Goal: Information Seeking & Learning: Learn about a topic

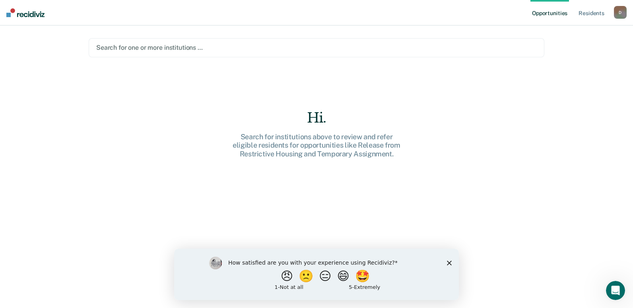
click at [450, 168] on div "Hi. Search for institutions above to review and refer eligible residents for op…" at bounding box center [317, 176] width 456 height 219
click at [127, 45] on div at bounding box center [316, 47] width 441 height 9
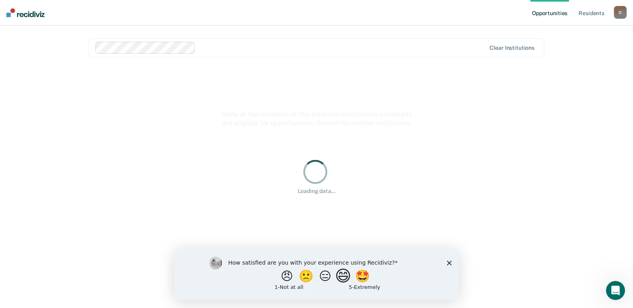
click at [345, 277] on button "😄" at bounding box center [344, 276] width 19 height 16
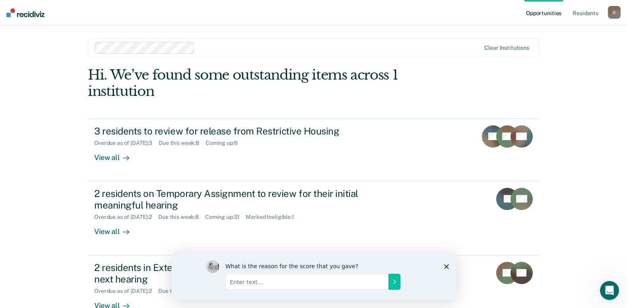
click at [447, 266] on polygon "Close survey" at bounding box center [446, 266] width 5 height 5
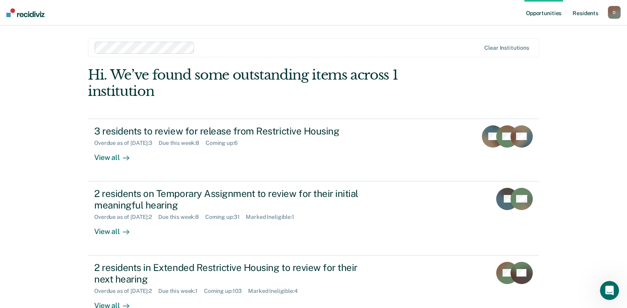
click at [580, 15] on link "Resident s" at bounding box center [585, 12] width 29 height 25
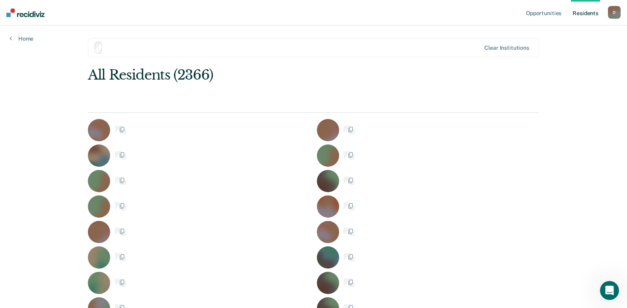
click at [619, 13] on div "D" at bounding box center [614, 12] width 13 height 13
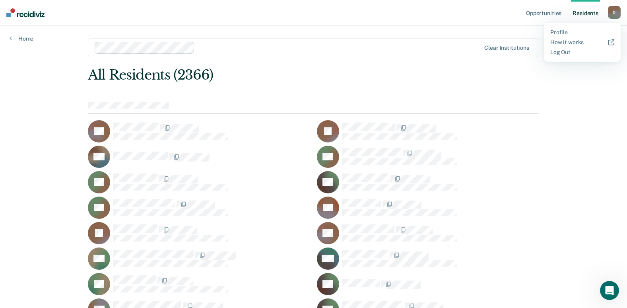
click at [177, 106] on div at bounding box center [314, 108] width 452 height 12
click at [215, 45] on div at bounding box center [339, 47] width 282 height 9
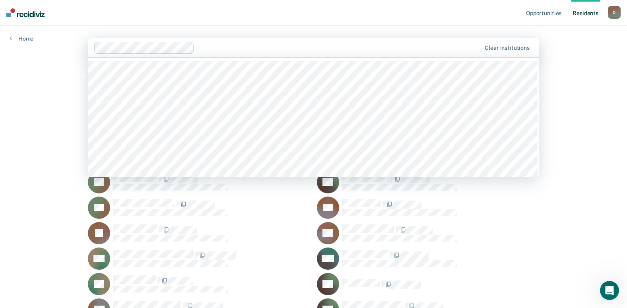
click at [215, 45] on div at bounding box center [339, 47] width 283 height 9
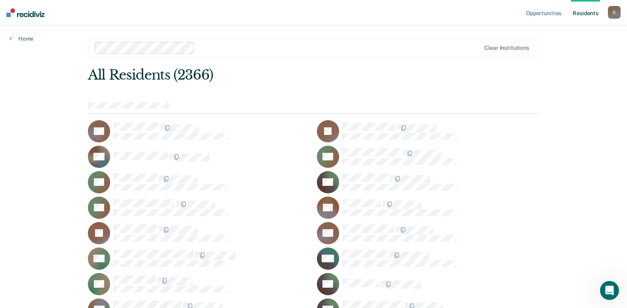
click at [37, 175] on div "Opportunities Resident s [PERSON_NAME][EMAIL_ADDRESS][PERSON_NAME][DOMAIN_NAME]…" at bounding box center [313, 154] width 627 height 308
click at [613, 11] on div "D" at bounding box center [614, 12] width 13 height 13
click at [611, 37] on div "Profile How it works Log Out" at bounding box center [582, 42] width 77 height 39
click at [518, 136] on div at bounding box center [441, 131] width 197 height 17
click at [68, 18] on div "Opportunities Resident s [PERSON_NAME][EMAIL_ADDRESS][PERSON_NAME][DOMAIN_NAME]…" at bounding box center [313, 154] width 627 height 308
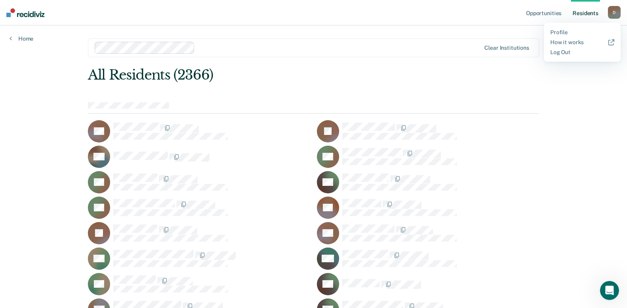
click at [500, 100] on div "Opportunities Resident s [PERSON_NAME][EMAIL_ADDRESS][PERSON_NAME][DOMAIN_NAME]…" at bounding box center [313, 154] width 627 height 308
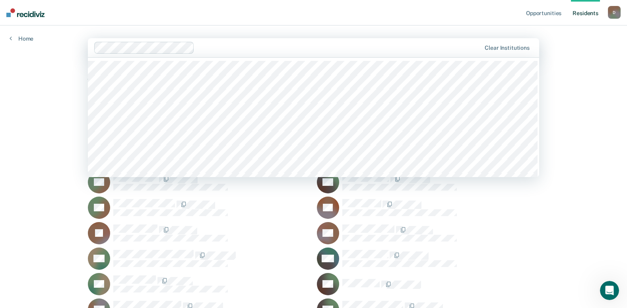
click at [34, 152] on div "Opportunities Resident s [PERSON_NAME][EMAIL_ADDRESS][PERSON_NAME][DOMAIN_NAME]…" at bounding box center [313, 154] width 627 height 308
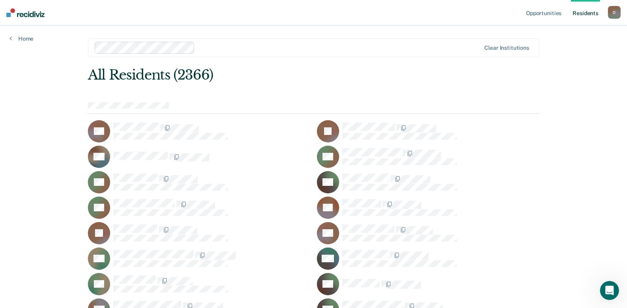
click at [286, 82] on div "All Residents (2366)" at bounding box center [268, 75] width 361 height 16
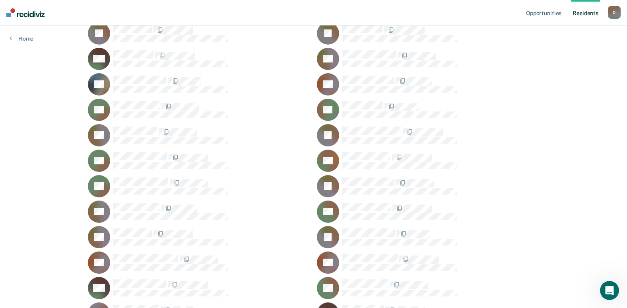
scroll to position [2735, 0]
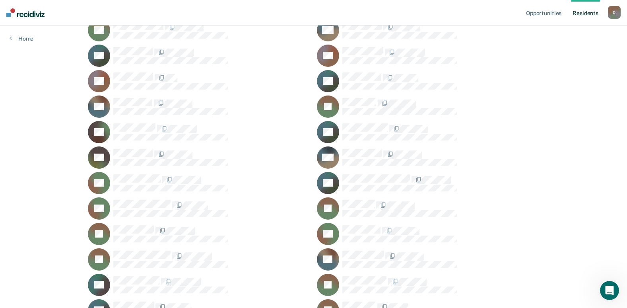
scroll to position [21474, 0]
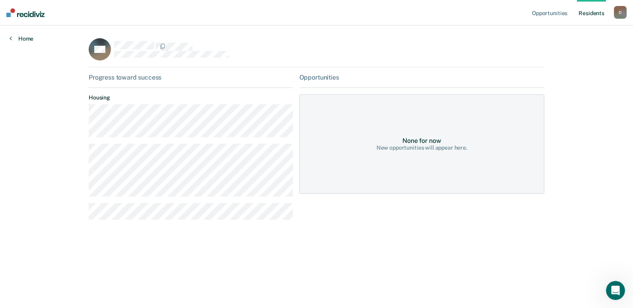
click at [22, 38] on link "Home" at bounding box center [22, 38] width 24 height 7
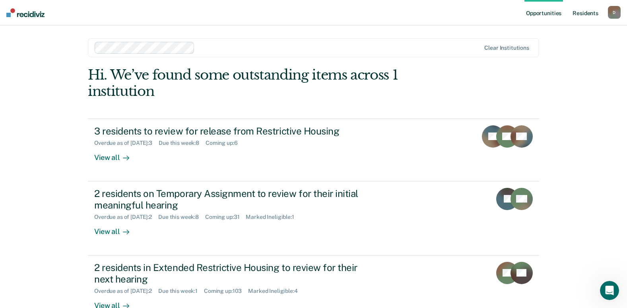
click at [593, 11] on link "Resident s" at bounding box center [585, 12] width 29 height 25
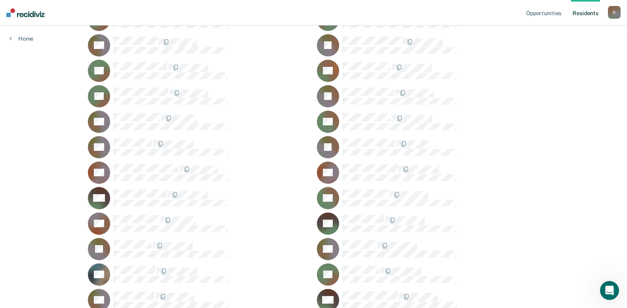
scroll to position [2825, 0]
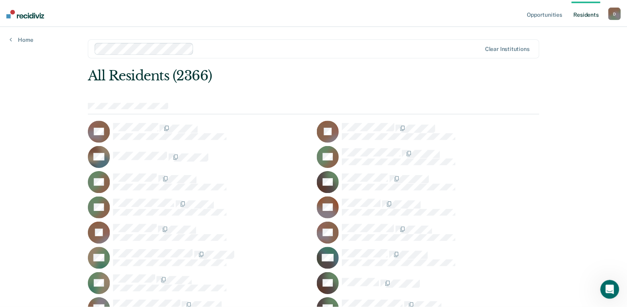
scroll to position [2825, 0]
